Goal: Find specific page/section: Find specific page/section

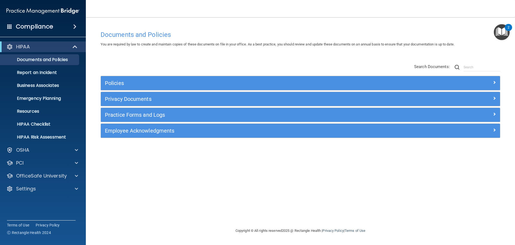
click at [30, 24] on h4 "Compliance" at bounding box center [34, 27] width 37 height 8
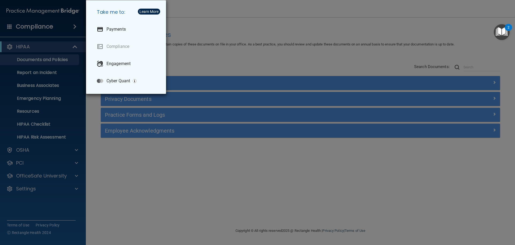
click at [203, 49] on div "Take me to: Payments Compliance Engagement Cyber Quant" at bounding box center [257, 122] width 515 height 245
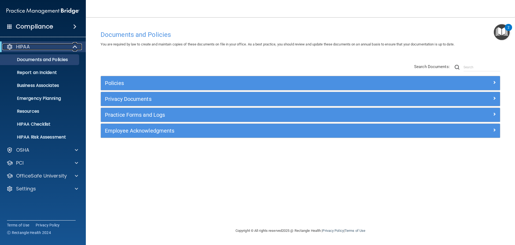
click at [76, 44] on span at bounding box center [75, 46] width 5 height 6
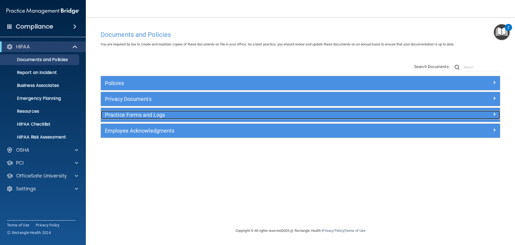
click at [493, 114] on div at bounding box center [450, 113] width 100 height 6
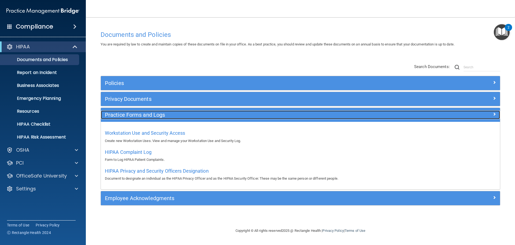
click at [493, 112] on span at bounding box center [494, 114] width 3 height 6
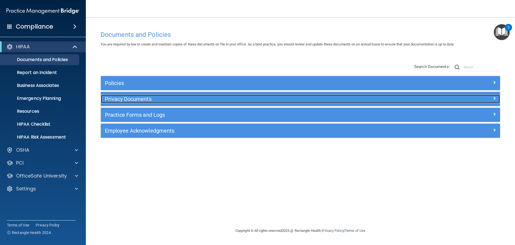
click at [495, 96] on span at bounding box center [494, 98] width 3 height 6
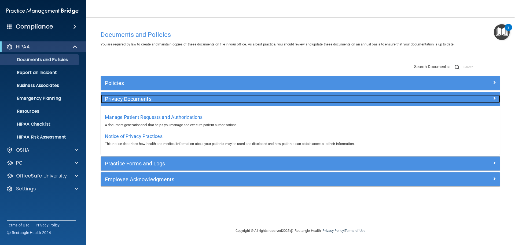
click at [494, 96] on span at bounding box center [494, 98] width 3 height 6
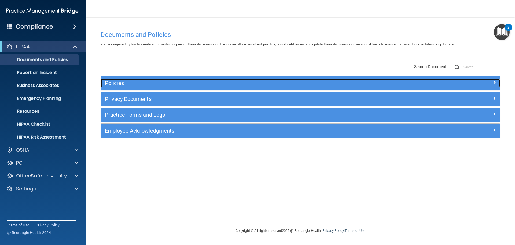
click at [493, 80] on span at bounding box center [494, 82] width 3 height 6
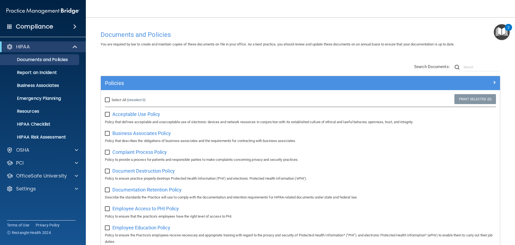
click at [108, 133] on input "checkbox" at bounding box center [108, 133] width 6 height 4
checkbox input "true"
click at [471, 98] on link "Print Selected (1)" at bounding box center [476, 99] width 42 height 10
click at [71, 46] on div at bounding box center [75, 46] width 13 height 6
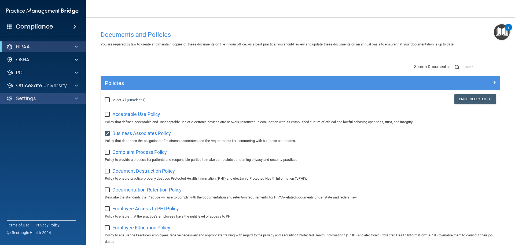
click at [75, 95] on div "Settings" at bounding box center [43, 98] width 86 height 11
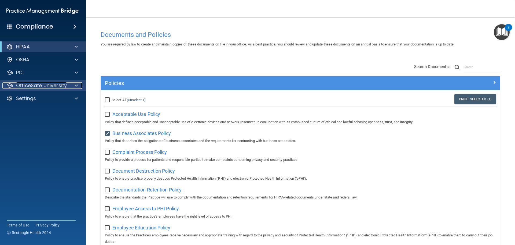
click at [75, 84] on div at bounding box center [75, 85] width 13 height 6
click at [76, 85] on span at bounding box center [76, 85] width 3 height 6
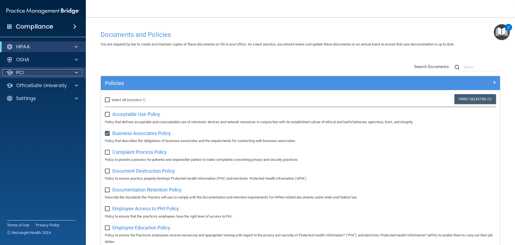
click at [76, 71] on span at bounding box center [76, 72] width 3 height 6
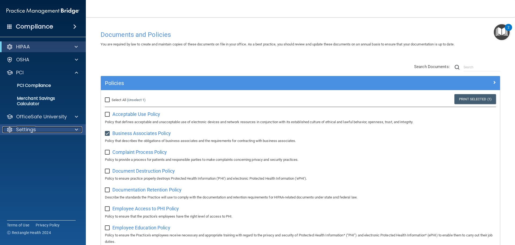
click at [76, 127] on span at bounding box center [76, 129] width 3 height 6
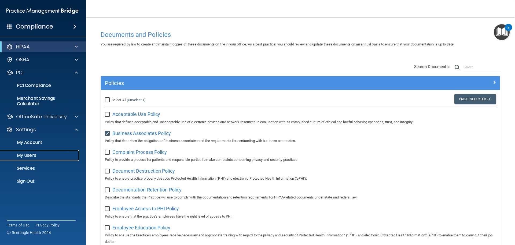
click at [31, 155] on p "My Users" at bounding box center [39, 154] width 73 height 5
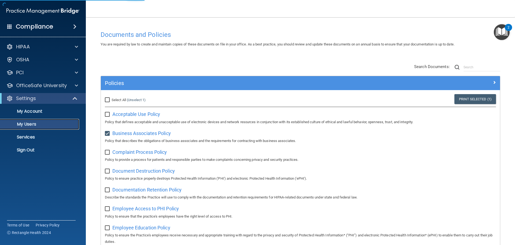
select select "20"
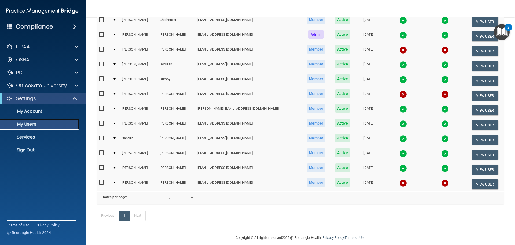
scroll to position [55, 0]
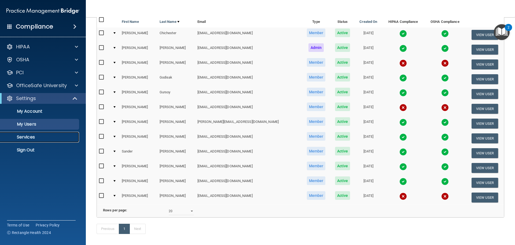
click at [25, 136] on p "Services" at bounding box center [39, 136] width 73 height 5
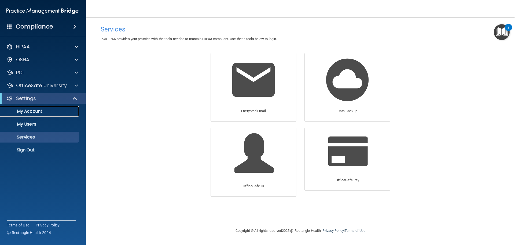
click at [28, 108] on p "My Account" at bounding box center [39, 110] width 73 height 5
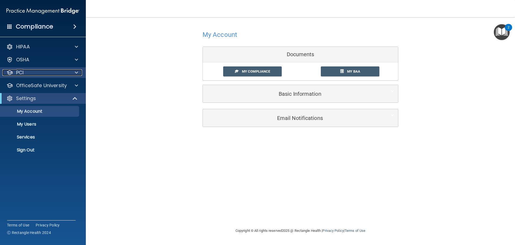
click at [77, 71] on span at bounding box center [76, 72] width 3 height 6
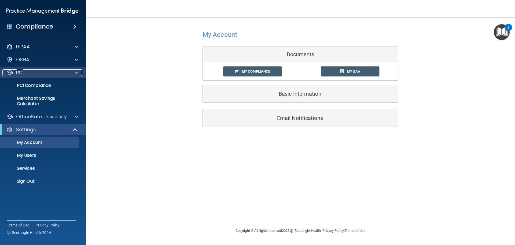
click at [77, 71] on span at bounding box center [76, 72] width 3 height 6
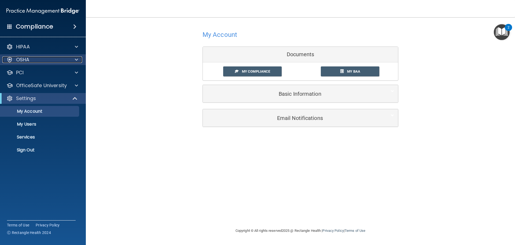
click at [75, 59] on span at bounding box center [76, 59] width 3 height 6
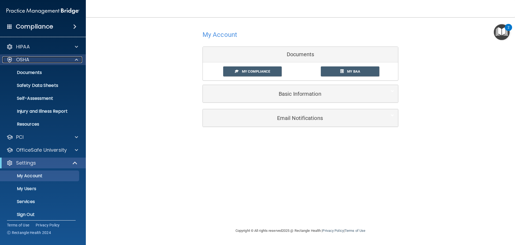
click at [75, 59] on span at bounding box center [76, 59] width 3 height 6
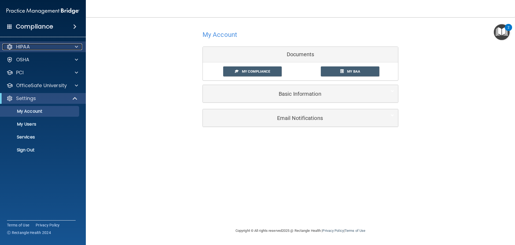
click at [76, 46] on span at bounding box center [76, 46] width 3 height 6
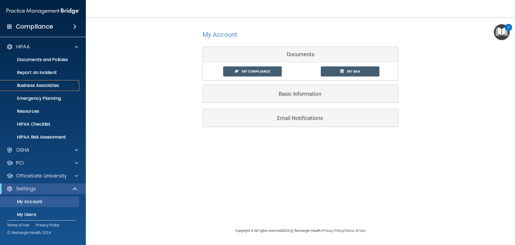
click at [47, 85] on p "Business Associates" at bounding box center [39, 85] width 73 height 5
